Goal: Information Seeking & Learning: Learn about a topic

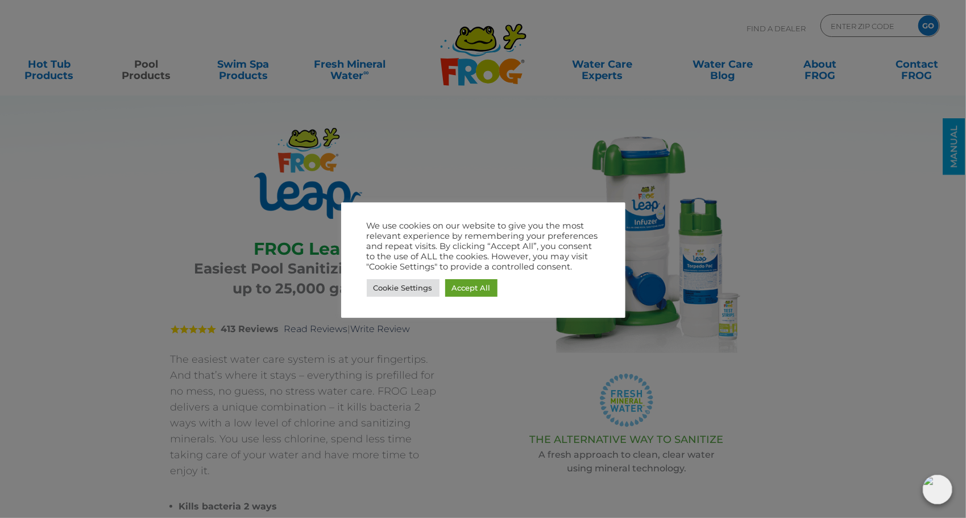
click at [872, 404] on div at bounding box center [483, 259] width 966 height 518
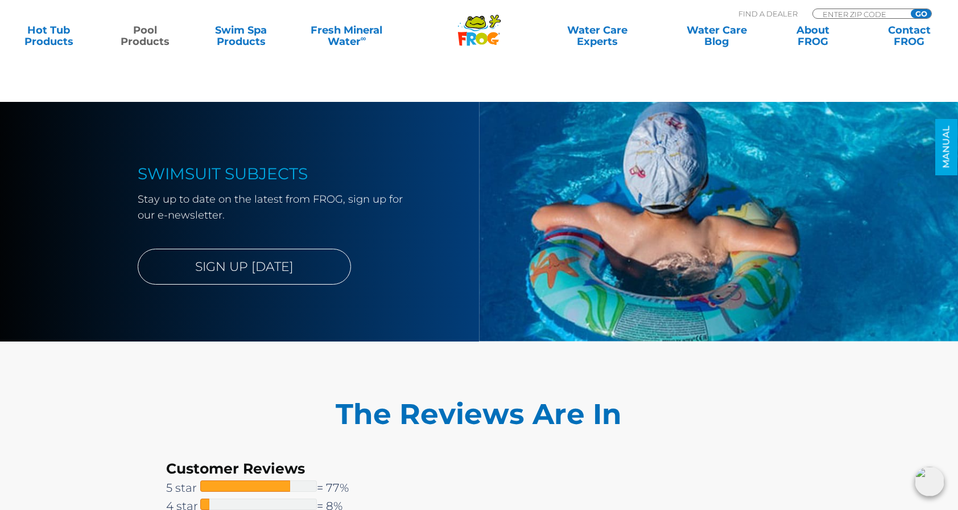
scroll to position [2305, 0]
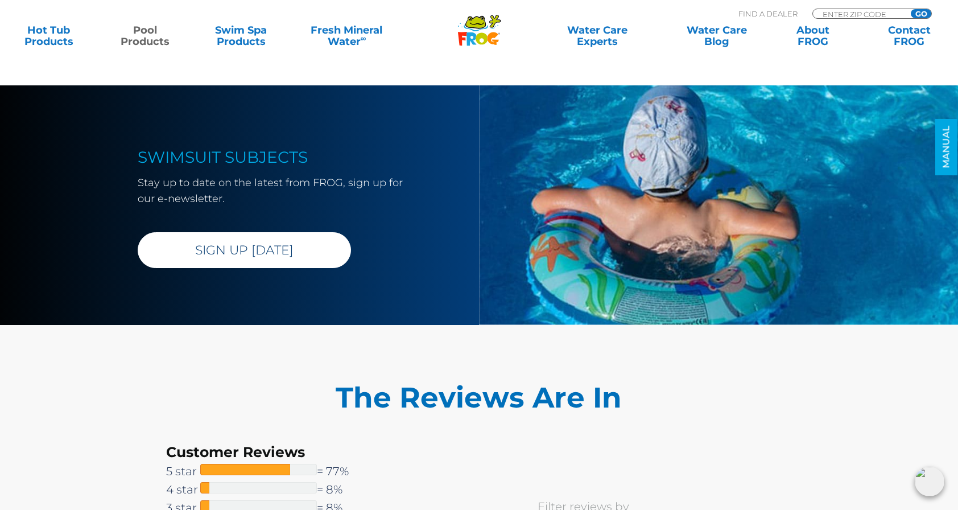
click at [180, 236] on link "SIGN UP [DATE]" at bounding box center [244, 250] width 213 height 36
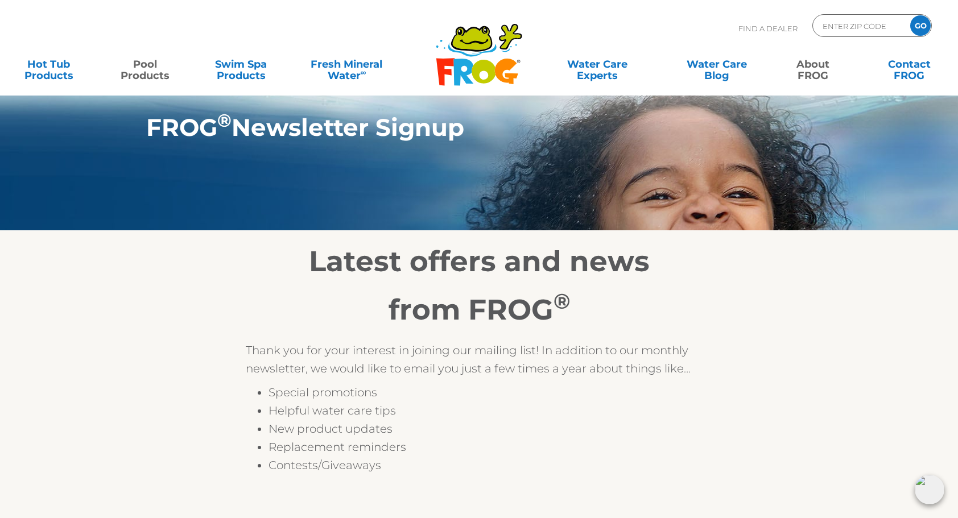
click at [145, 66] on link "Pool Products" at bounding box center [144, 64] width 75 height 23
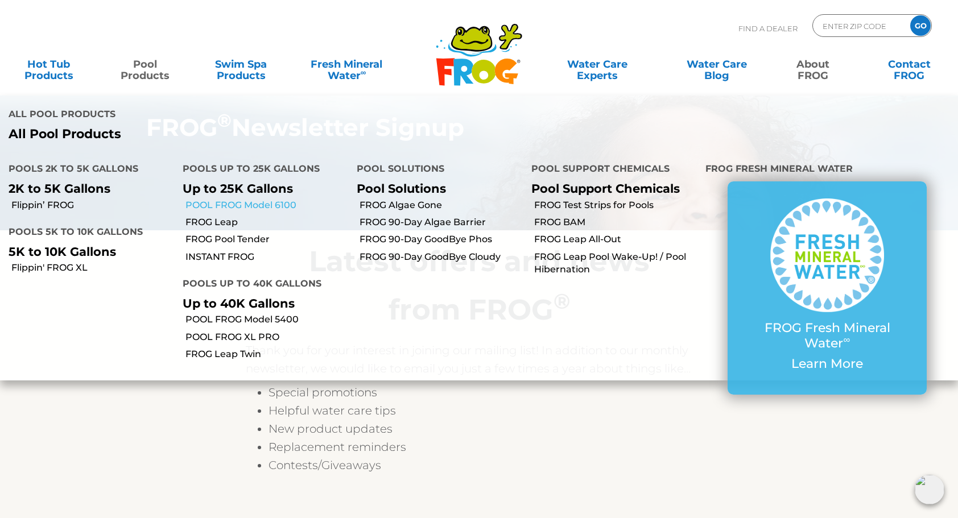
click at [198, 199] on link "POOL FROG Model 6100" at bounding box center [266, 205] width 163 height 13
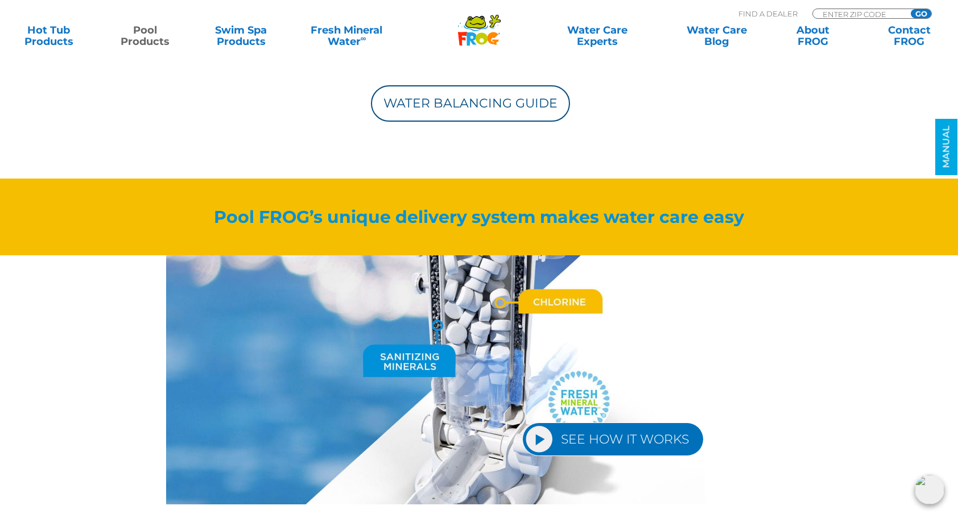
scroll to position [1171, 0]
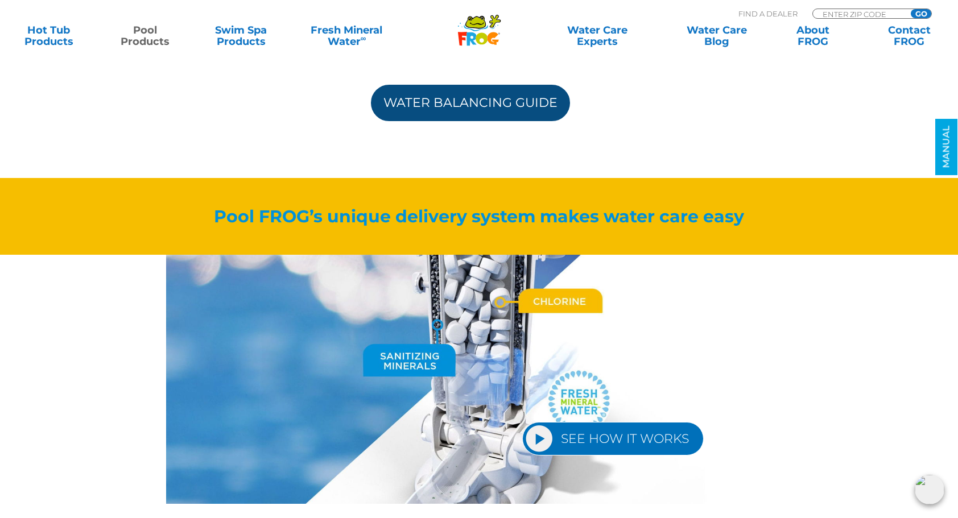
click at [404, 114] on link "Water Balancing Guide" at bounding box center [470, 103] width 199 height 36
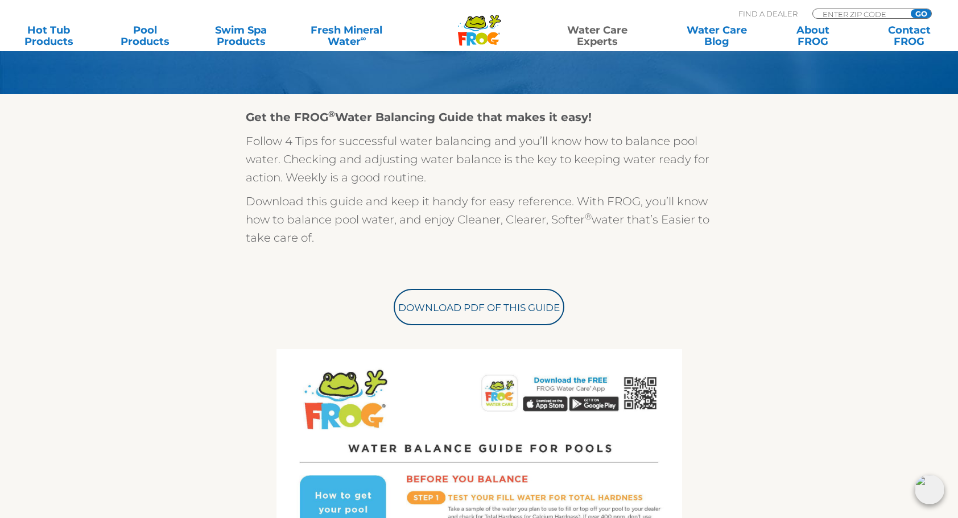
scroll to position [245, 0]
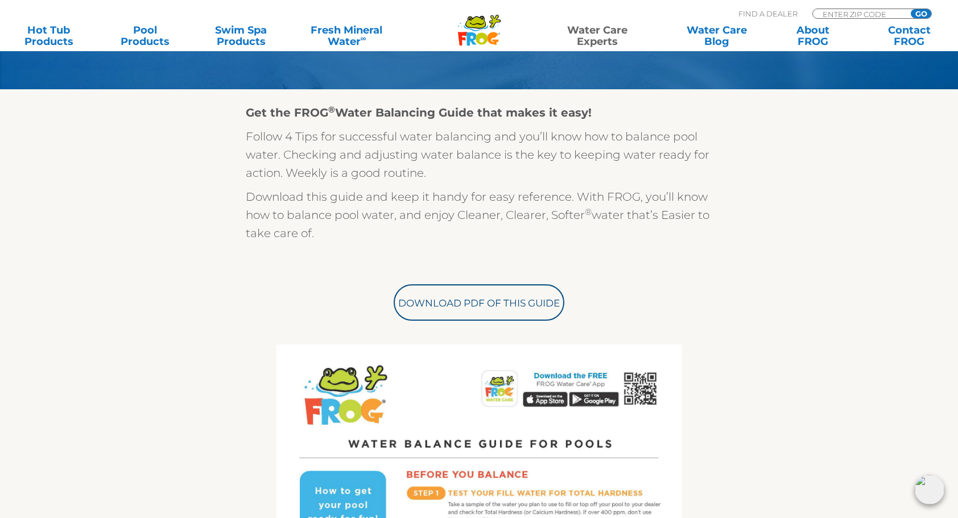
click at [237, 140] on div "Get the FROG ® Water Balancing Guide that makes it easy! Follow 4 Tips for succ…" at bounding box center [479, 488] width 700 height 798
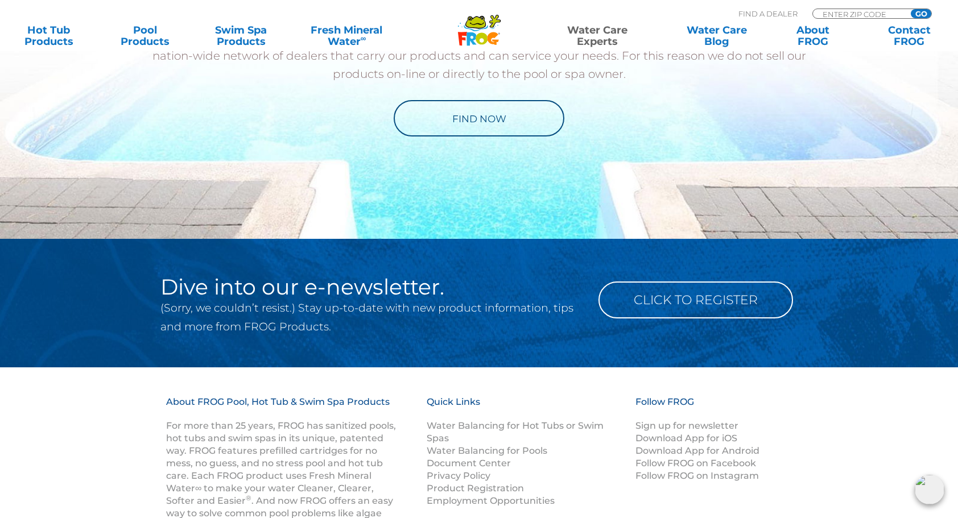
scroll to position [1268, 0]
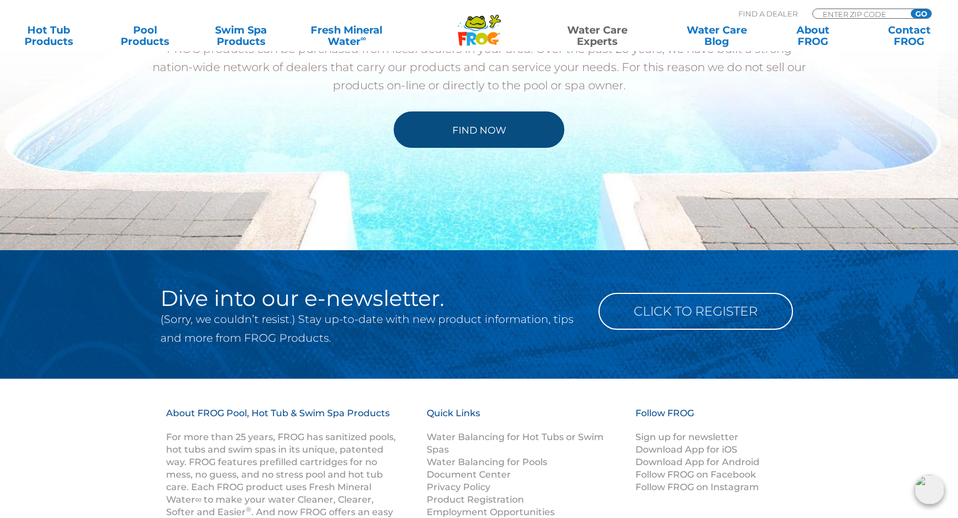
click at [434, 130] on link "Find Now" at bounding box center [479, 129] width 171 height 36
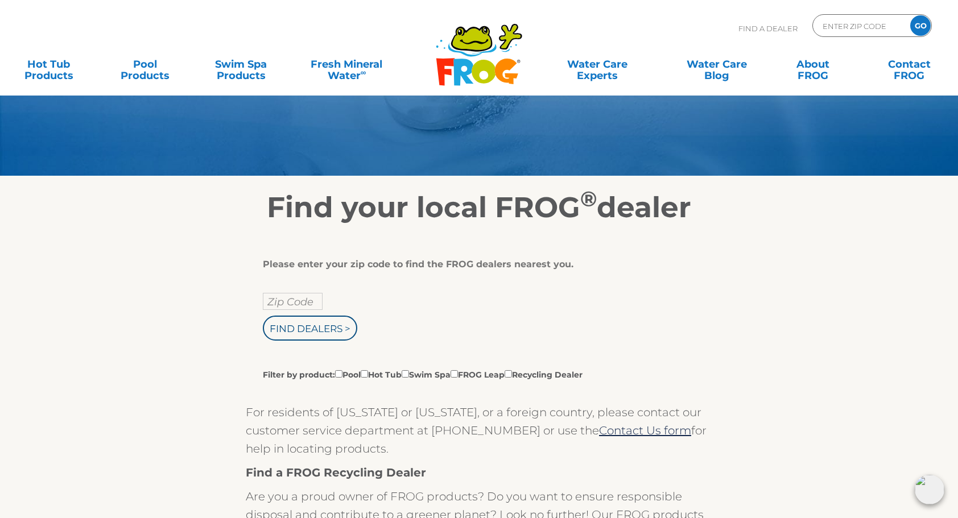
scroll to position [78, 0]
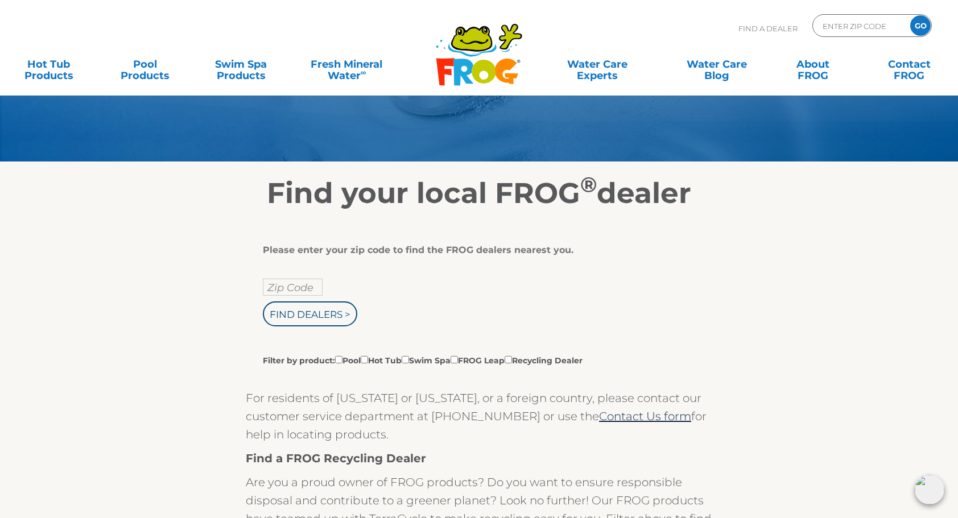
click at [274, 287] on input "Zip Code" at bounding box center [293, 287] width 60 height 17
type input "46703"
click at [263, 301] on input "Find Dealers >" at bounding box center [310, 313] width 94 height 25
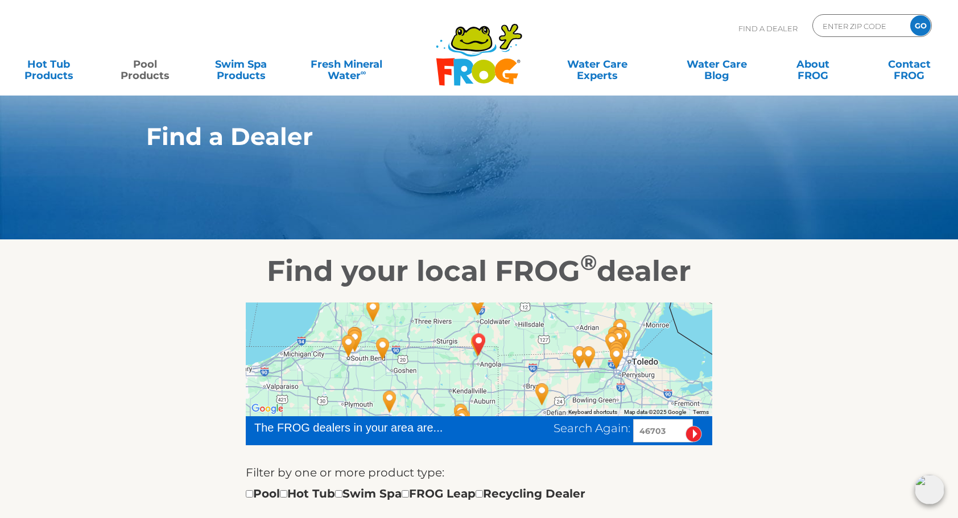
click at [152, 75] on link "Pool Products" at bounding box center [144, 64] width 75 height 23
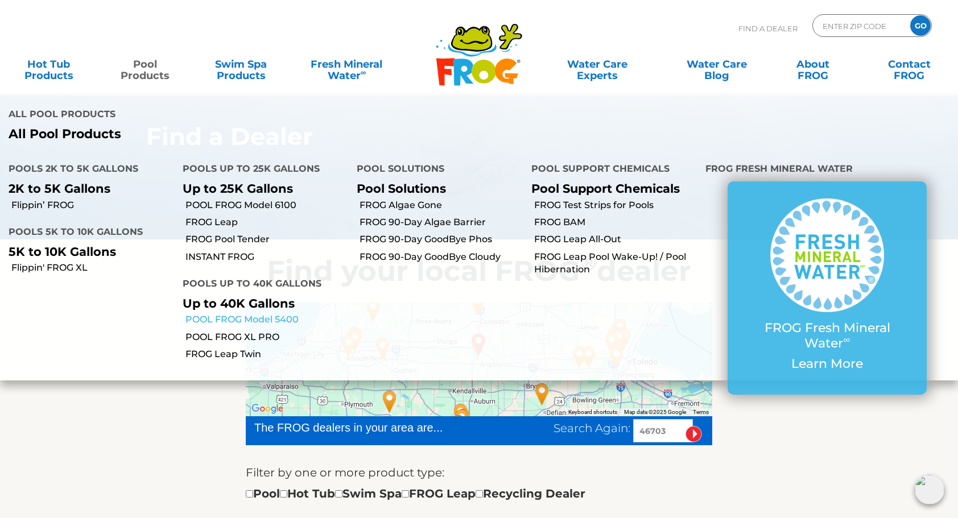
click at [293, 313] on link "POOL FROG Model 5400" at bounding box center [266, 319] width 163 height 13
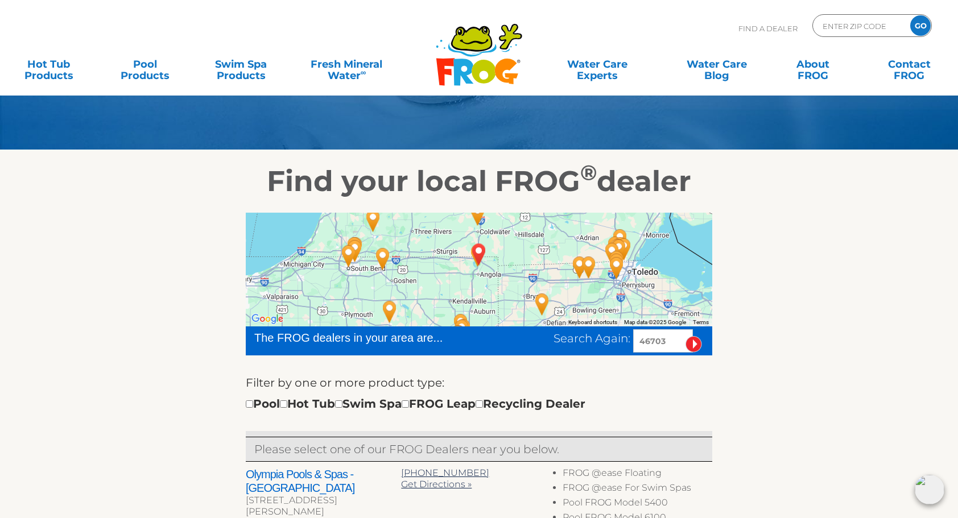
scroll to position [89, 0]
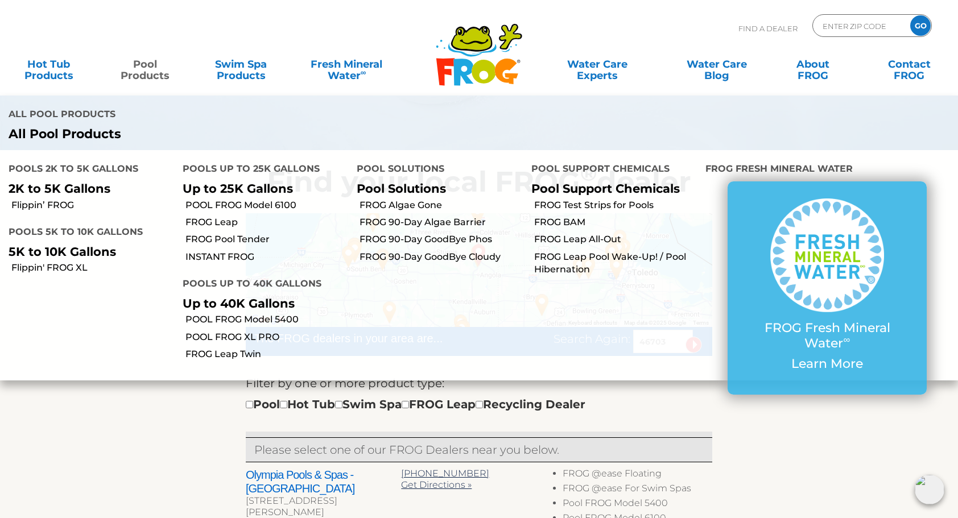
click at [145, 71] on link "Pool Products" at bounding box center [144, 64] width 75 height 23
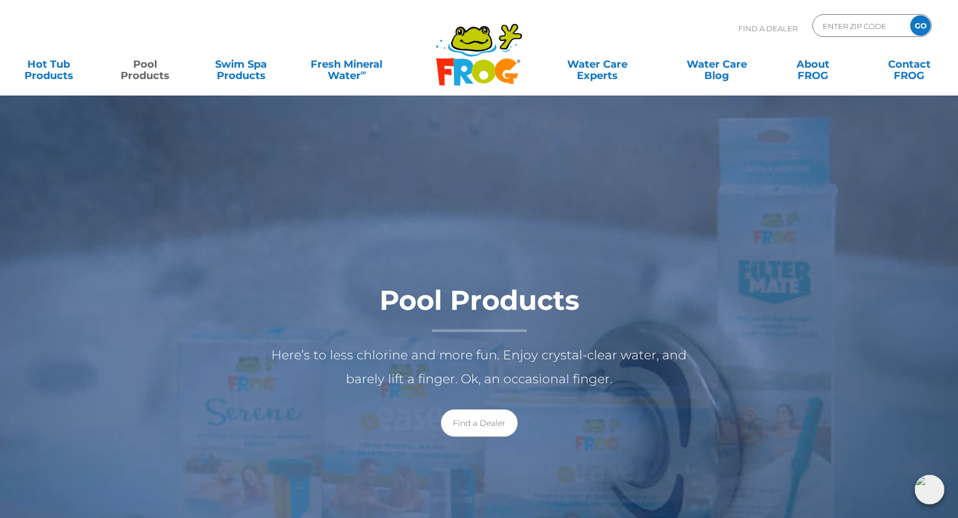
click at [144, 69] on link "Pool Products" at bounding box center [144, 64] width 75 height 23
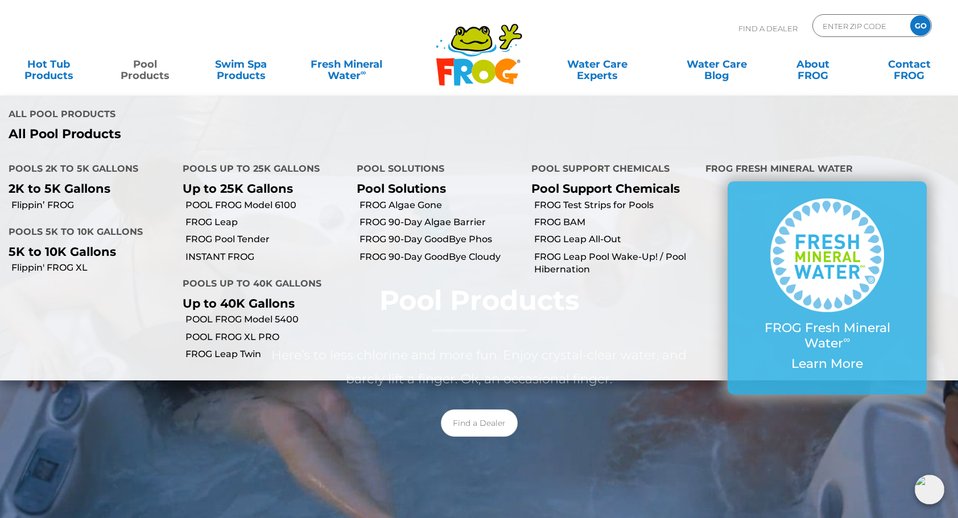
click at [106, 300] on li "Pools 2K to 5K Gallons 2K to 5K Gallons Flippin’ FROG Pools 5K to 10K Gallons 5…" at bounding box center [87, 265] width 174 height 230
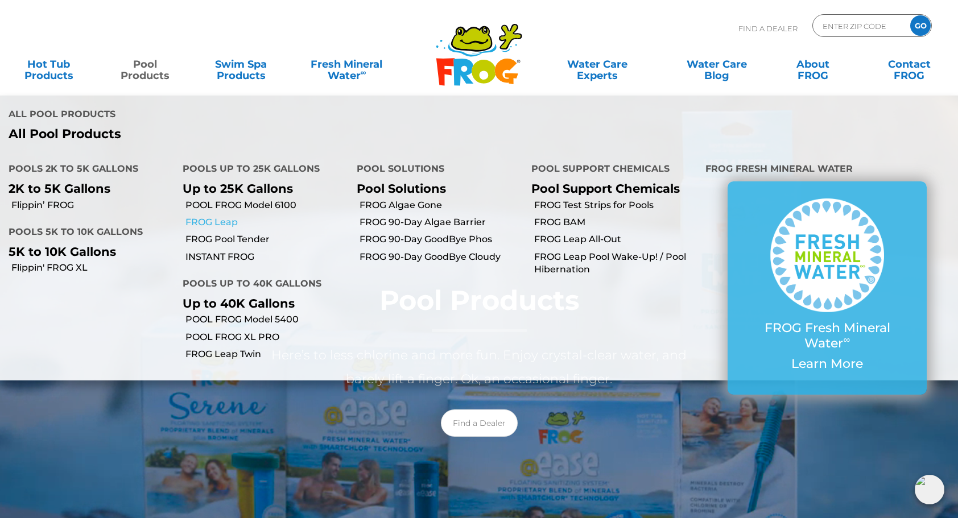
click at [222, 216] on link "FROG Leap" at bounding box center [266, 222] width 163 height 13
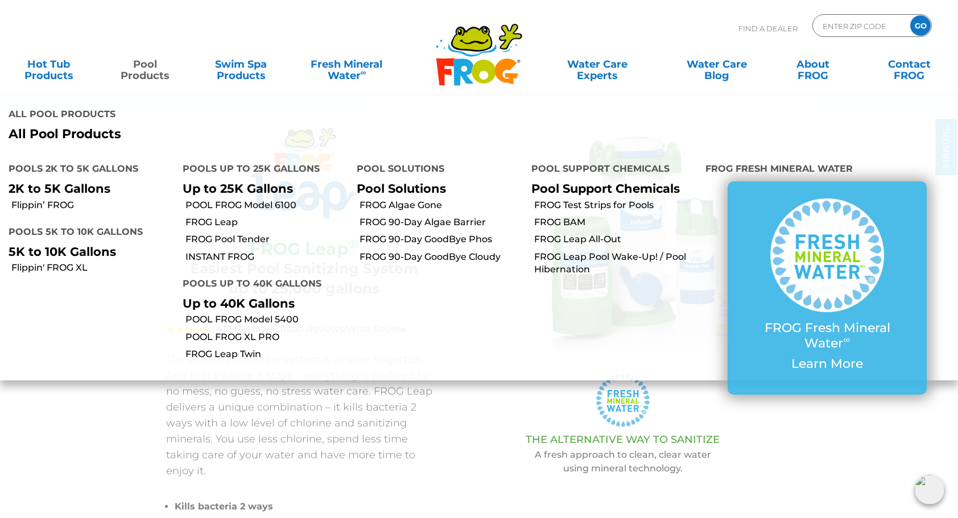
click at [146, 67] on link "Pool Products" at bounding box center [144, 64] width 75 height 23
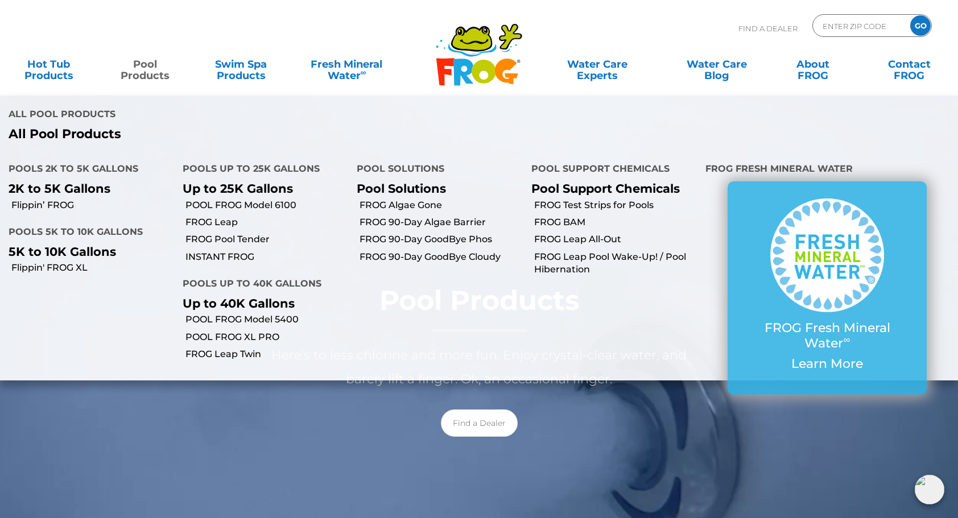
click at [146, 68] on link "Pool Products" at bounding box center [144, 64] width 75 height 23
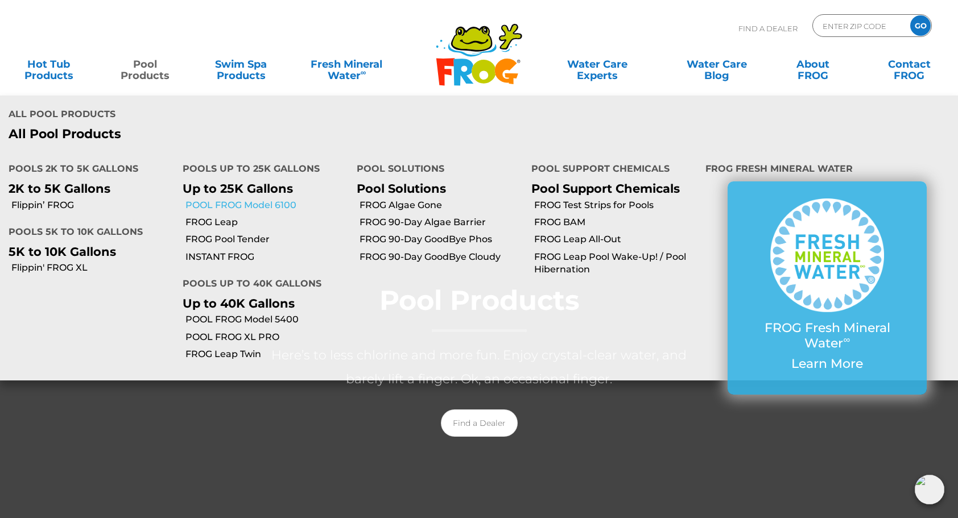
click at [226, 199] on link "POOL FROG Model 6100" at bounding box center [266, 205] width 163 height 13
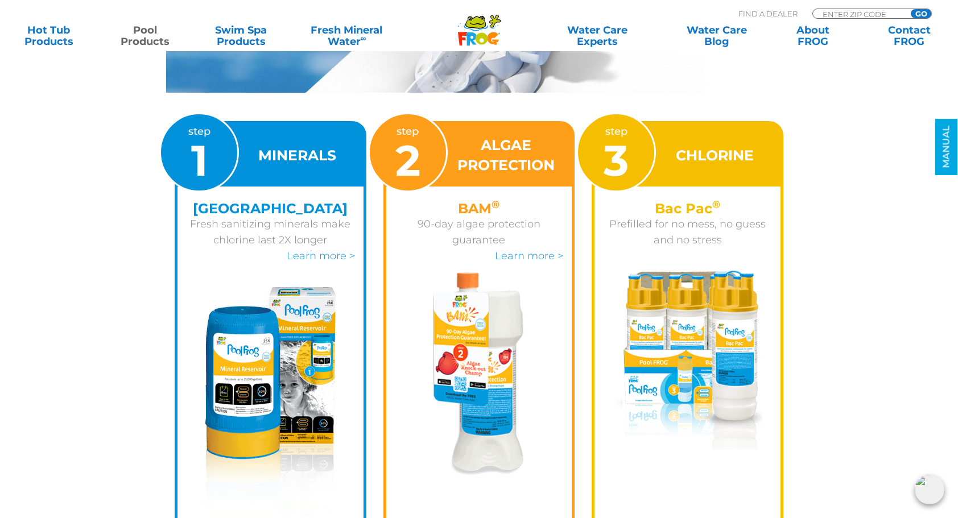
scroll to position [1582, 0]
